Goal: Information Seeking & Learning: Learn about a topic

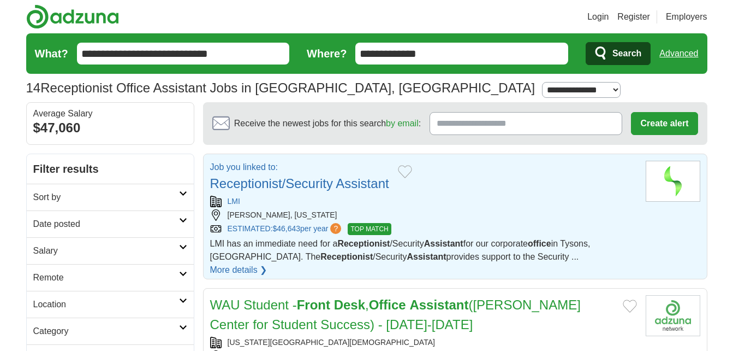
click at [274, 184] on link "Receptionist/Security Assistant" at bounding box center [299, 183] width 179 height 15
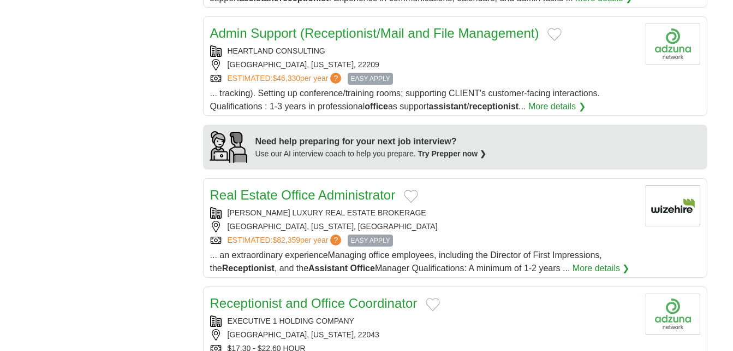
scroll to position [835, 0]
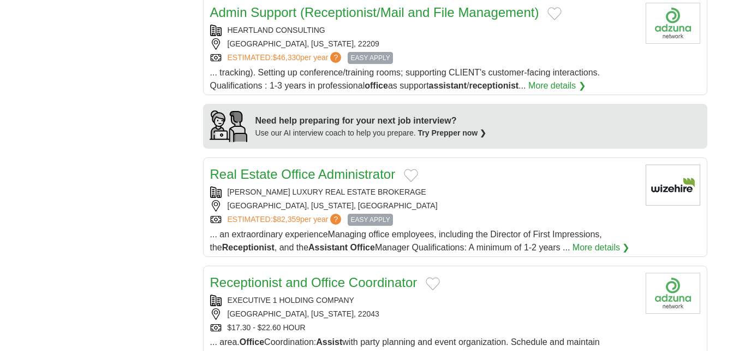
click at [348, 275] on link "Receptionist and Office Coordinator" at bounding box center [314, 282] width 208 height 15
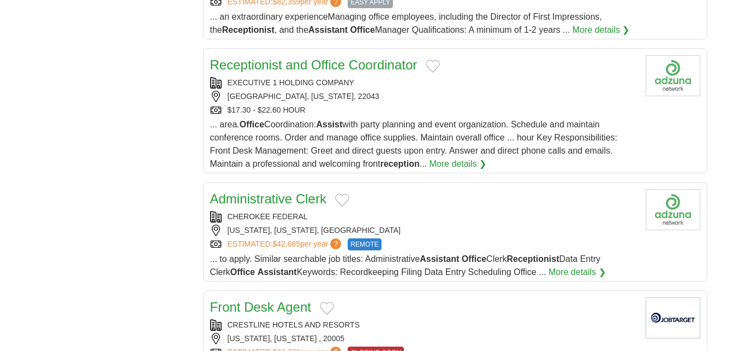
scroll to position [1061, 0]
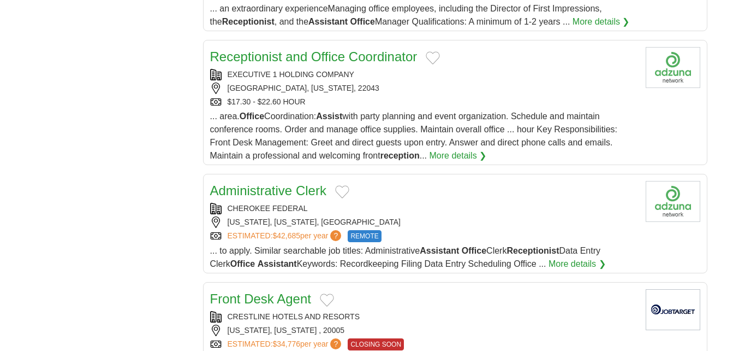
click at [279, 183] on link "Administrative Clerk" at bounding box center [268, 190] width 116 height 15
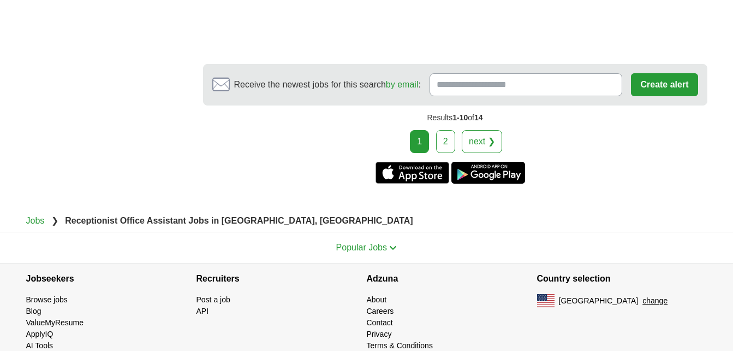
scroll to position [2094, 0]
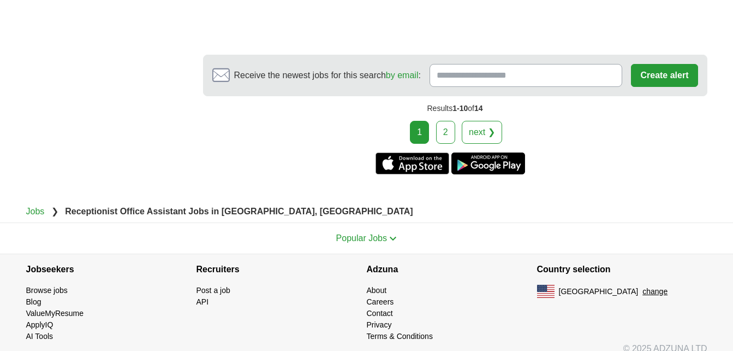
click at [451, 121] on link "2" at bounding box center [445, 132] width 19 height 23
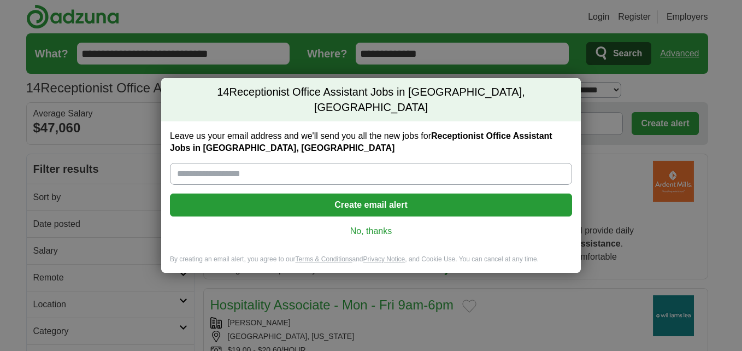
click at [382, 227] on link "No, thanks" at bounding box center [371, 231] width 384 height 12
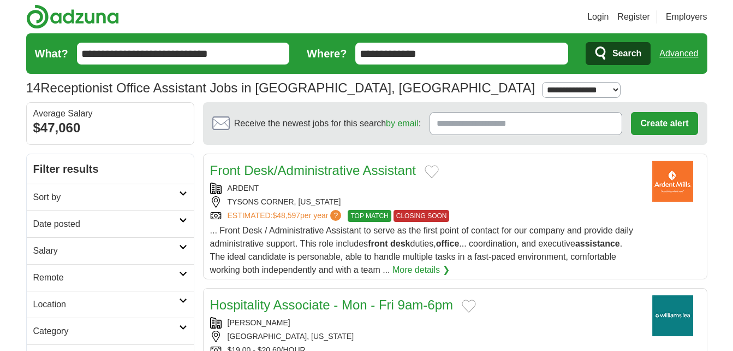
click at [314, 166] on link "Front Desk/Administrative Assistant" at bounding box center [313, 170] width 206 height 15
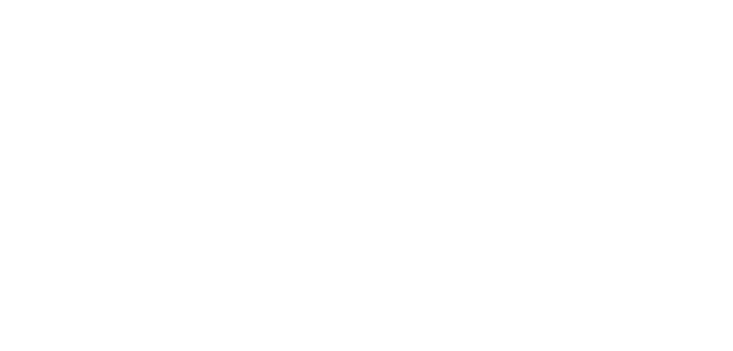
scroll to position [1052, 0]
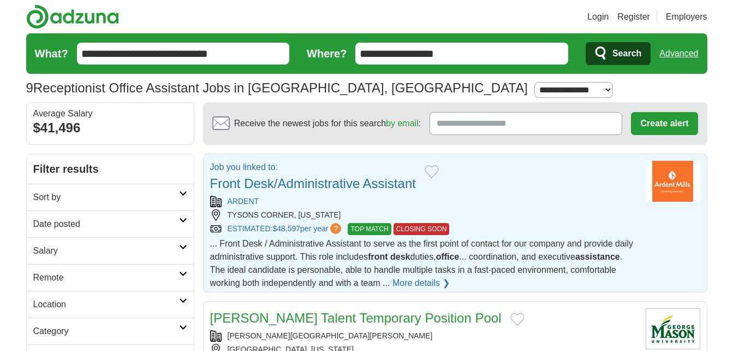
click at [246, 179] on link "Front Desk/Administrative Assistant" at bounding box center [313, 183] width 206 height 15
click at [344, 179] on link "Front Desk/Administrative Assistant" at bounding box center [313, 183] width 206 height 15
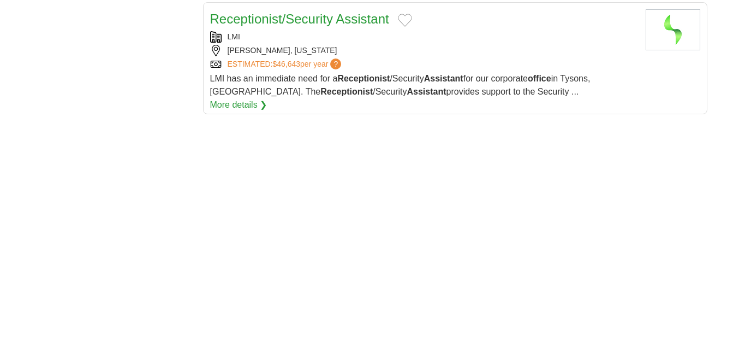
scroll to position [1316, 0]
